Goal: Check status: Check status

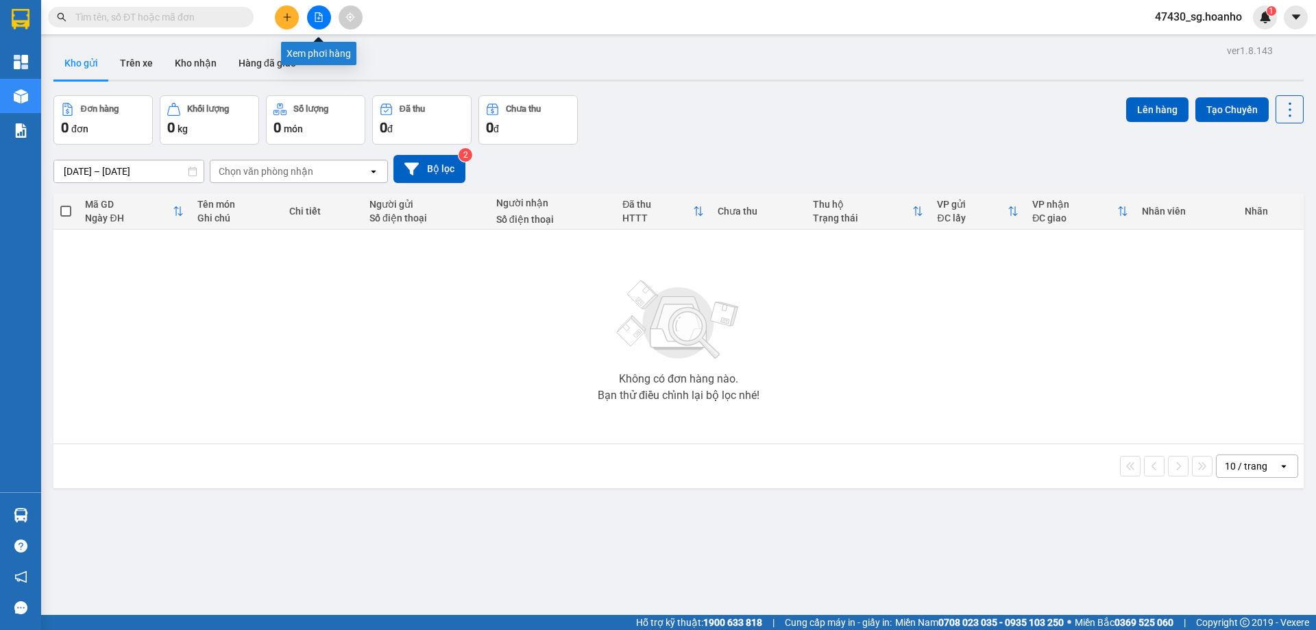
click at [328, 15] on button at bounding box center [319, 17] width 24 height 24
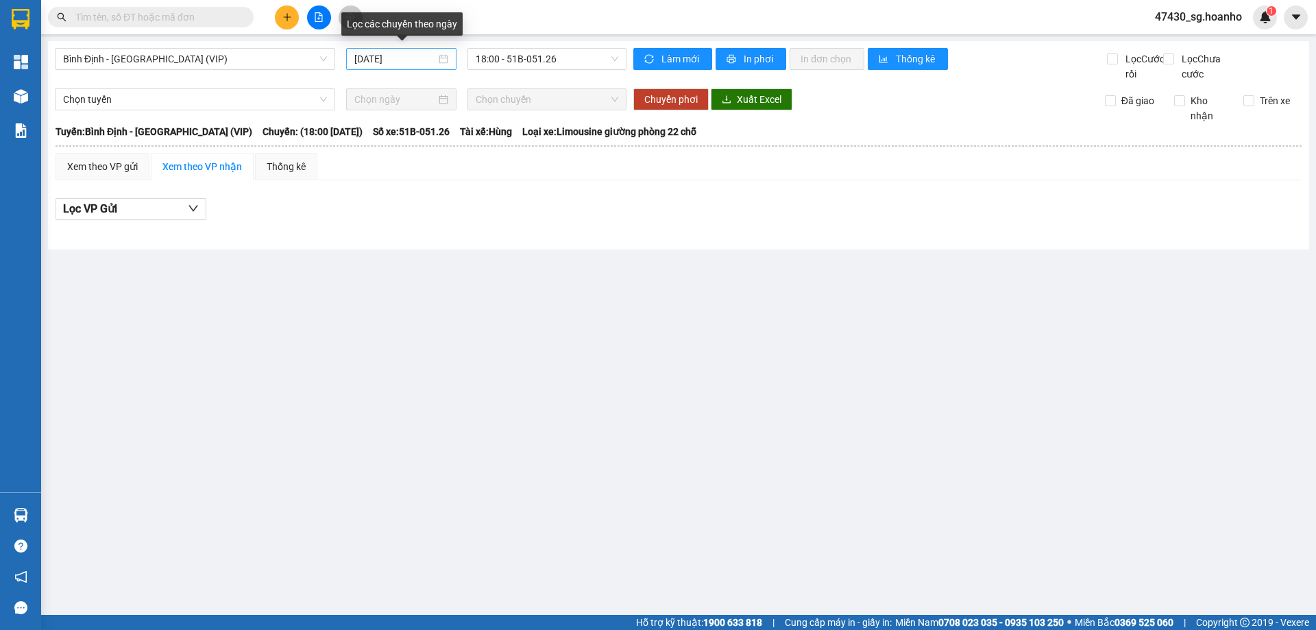
click at [398, 51] on div "[DATE]" at bounding box center [401, 59] width 110 height 22
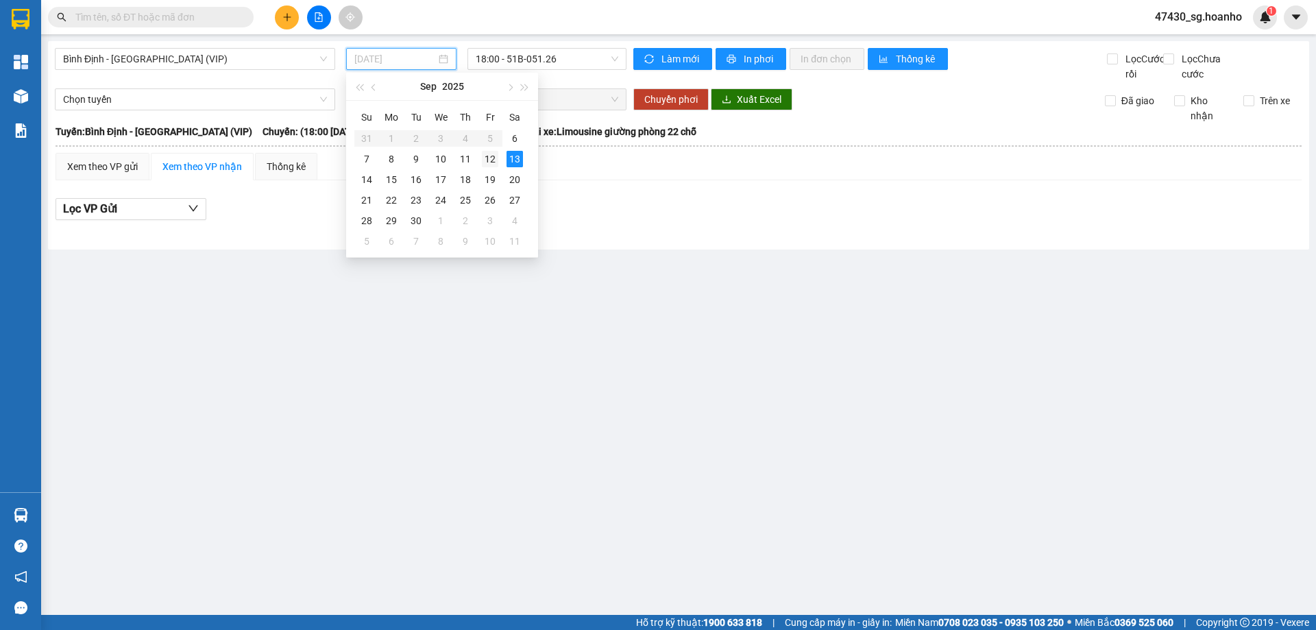
click at [486, 160] on div "12" at bounding box center [490, 159] width 16 height 16
type input "[DATE]"
